Goal: Task Accomplishment & Management: Manage account settings

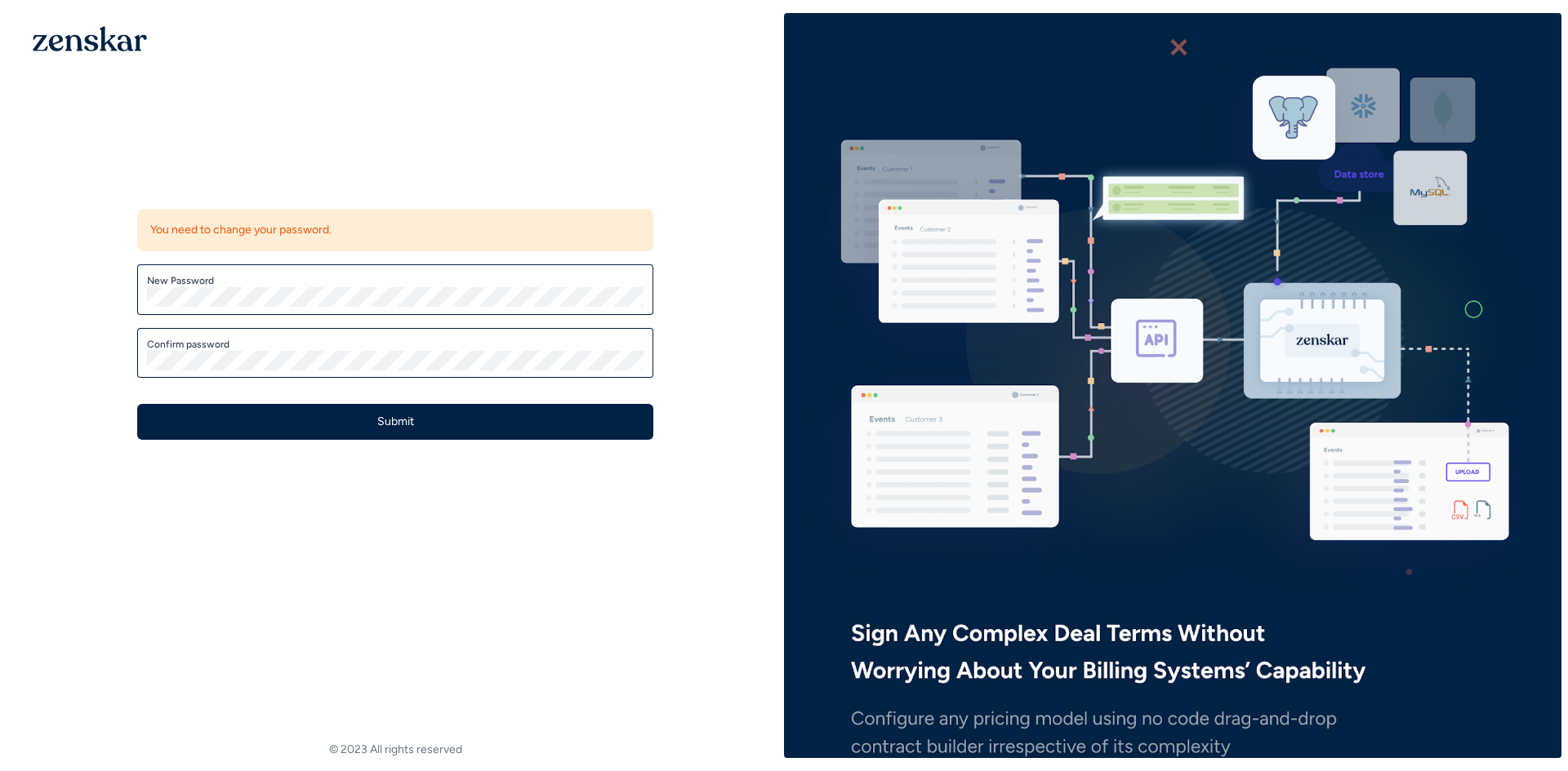
click at [625, 336] on div "Confirm password" at bounding box center [395, 354] width 516 height 51
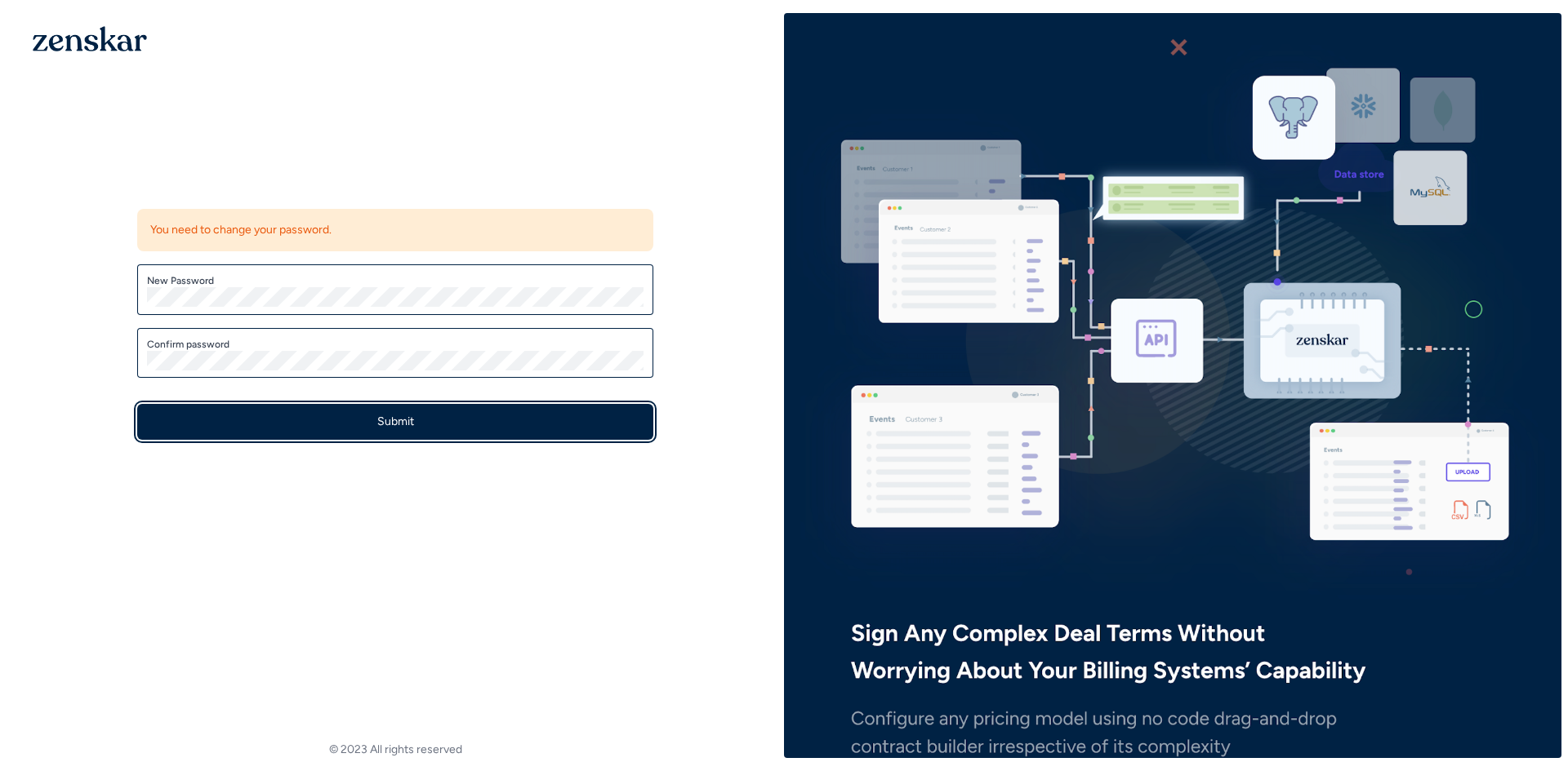
click at [557, 423] on button "Submit" at bounding box center [395, 421] width 516 height 36
click at [403, 417] on button "Submit" at bounding box center [395, 421] width 516 height 36
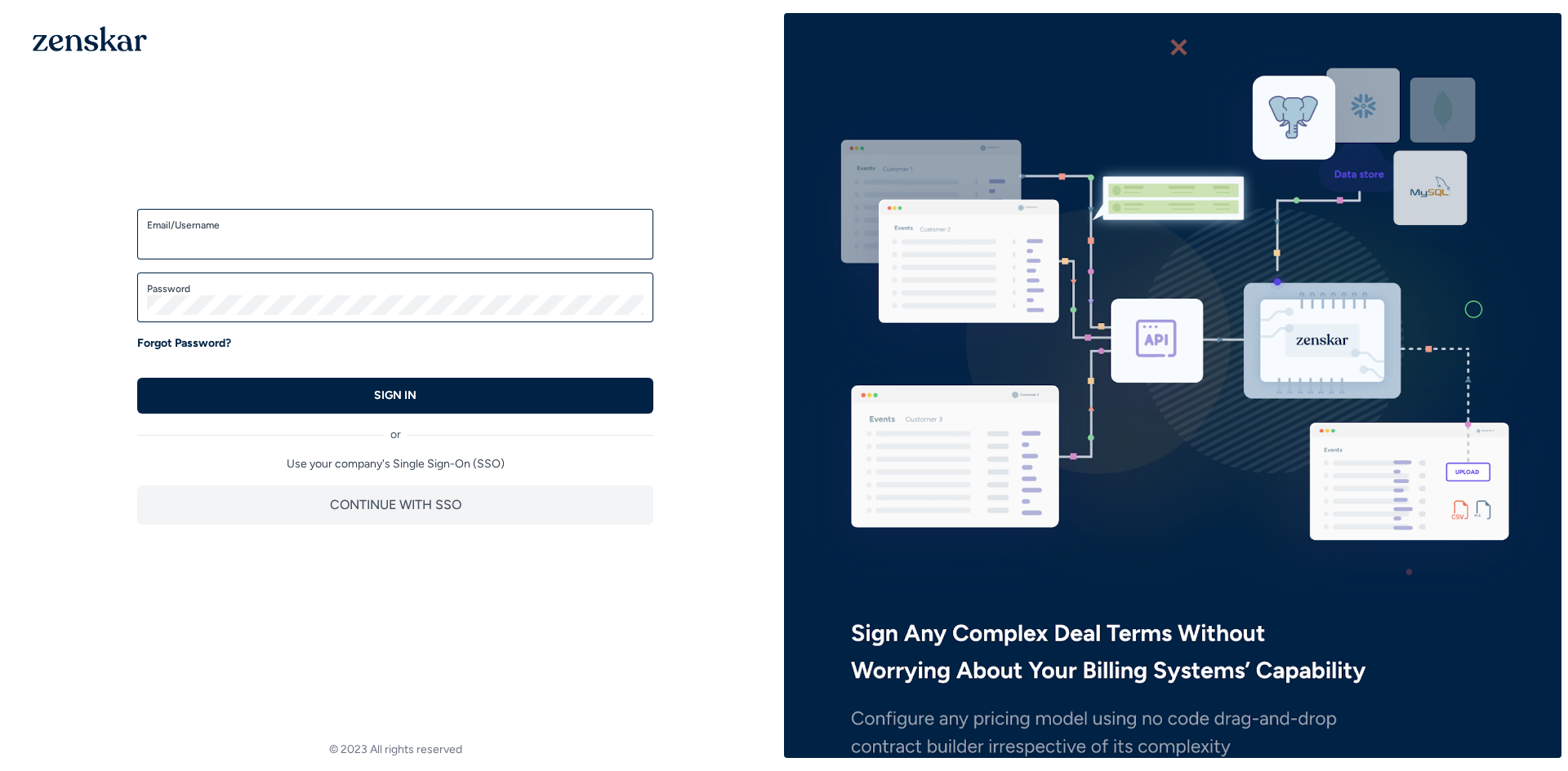
click at [431, 243] on input "Email/Username" at bounding box center [395, 242] width 496 height 19
type input "**********"
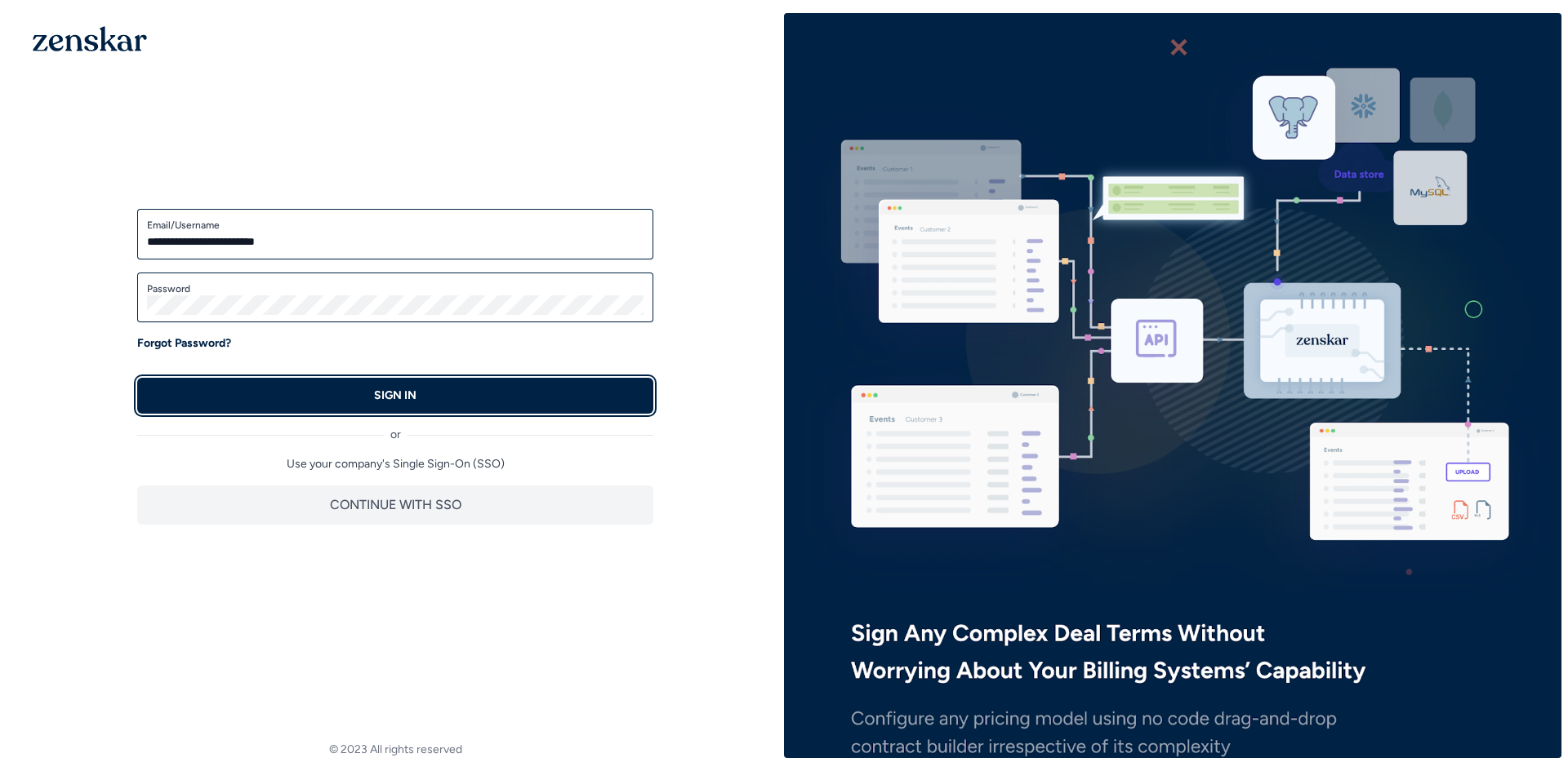
click at [356, 388] on button "SIGN IN" at bounding box center [395, 396] width 516 height 36
